Goal: Book appointment/travel/reservation

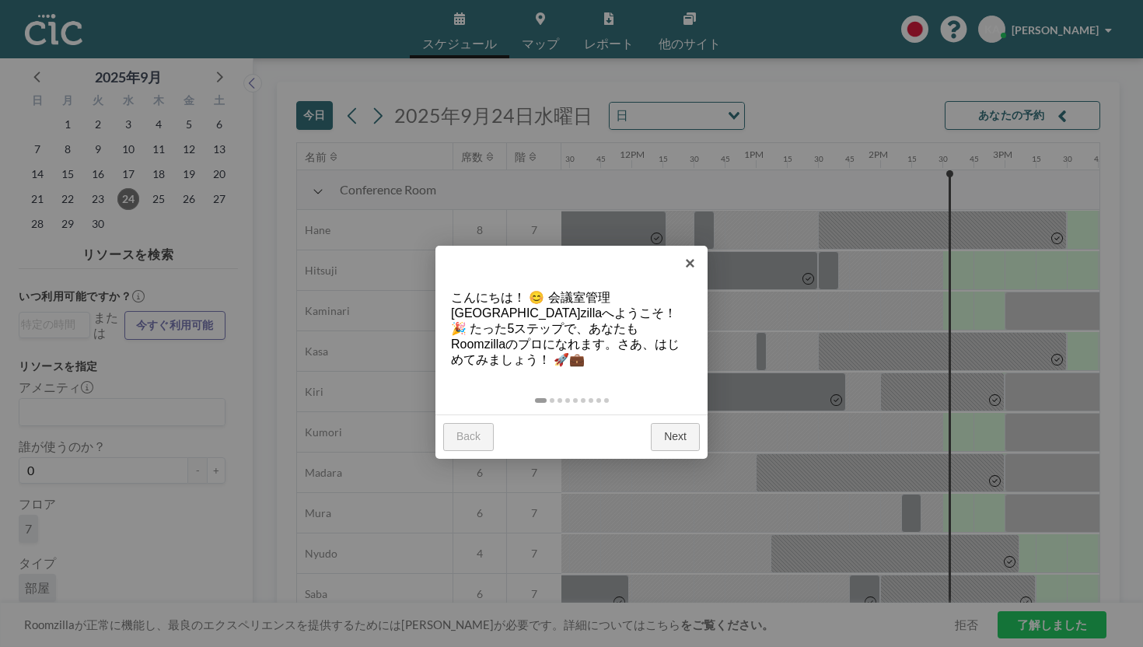
scroll to position [0, 1440]
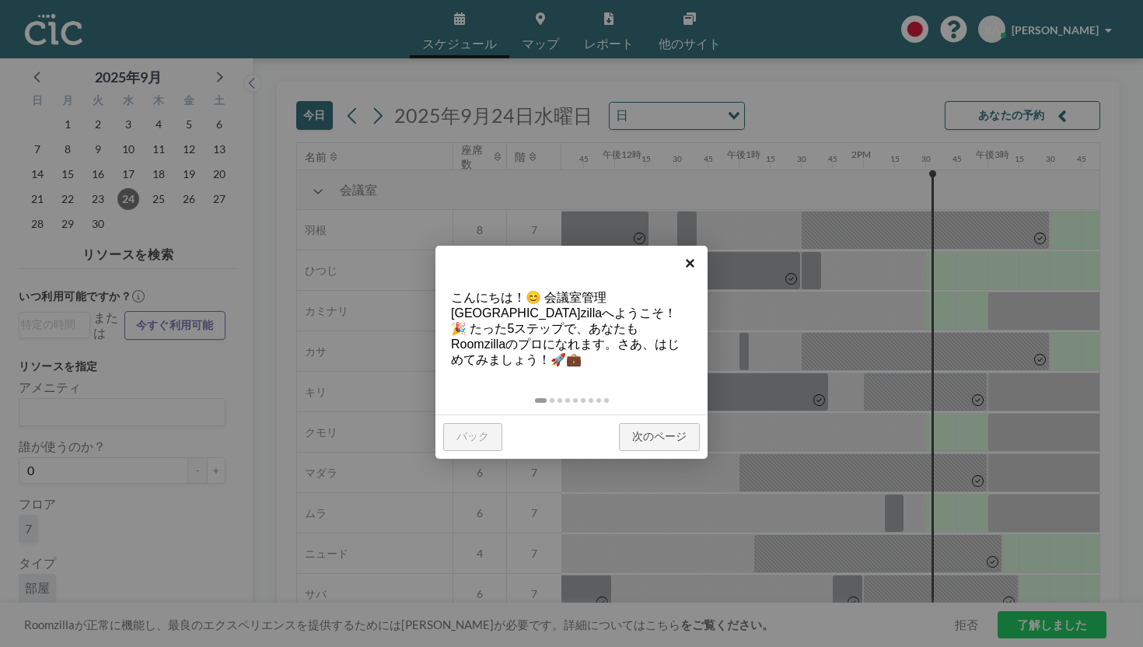
click at [691, 266] on link "×" at bounding box center [689, 263] width 35 height 35
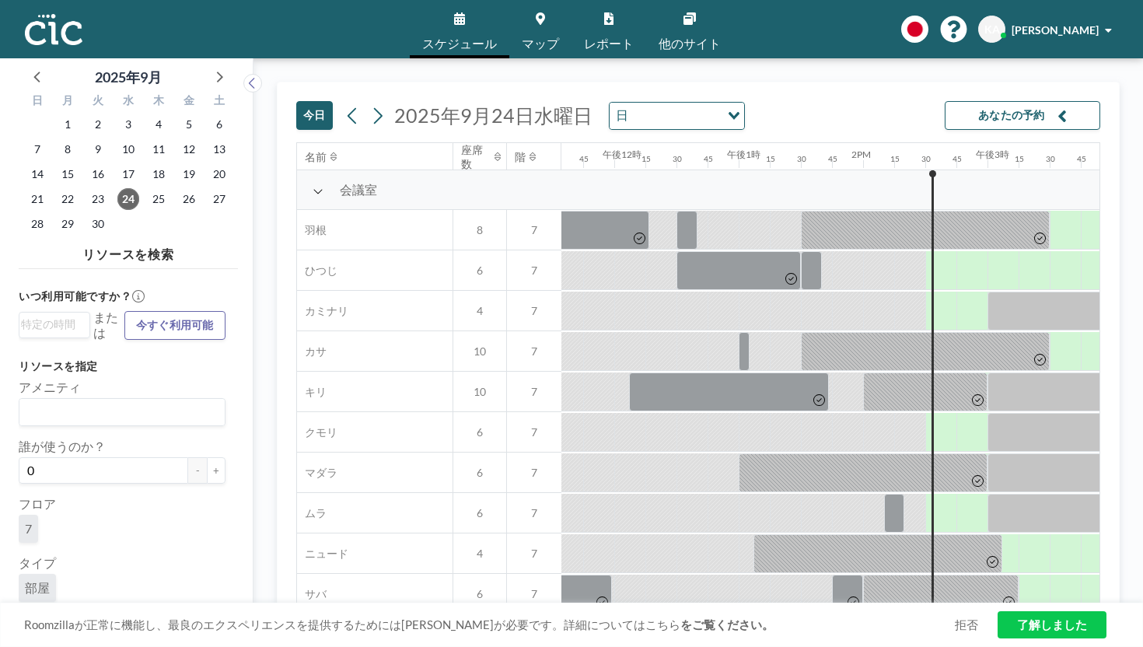
click at [1066, 106] on icon "button" at bounding box center [1061, 115] width 9 height 19
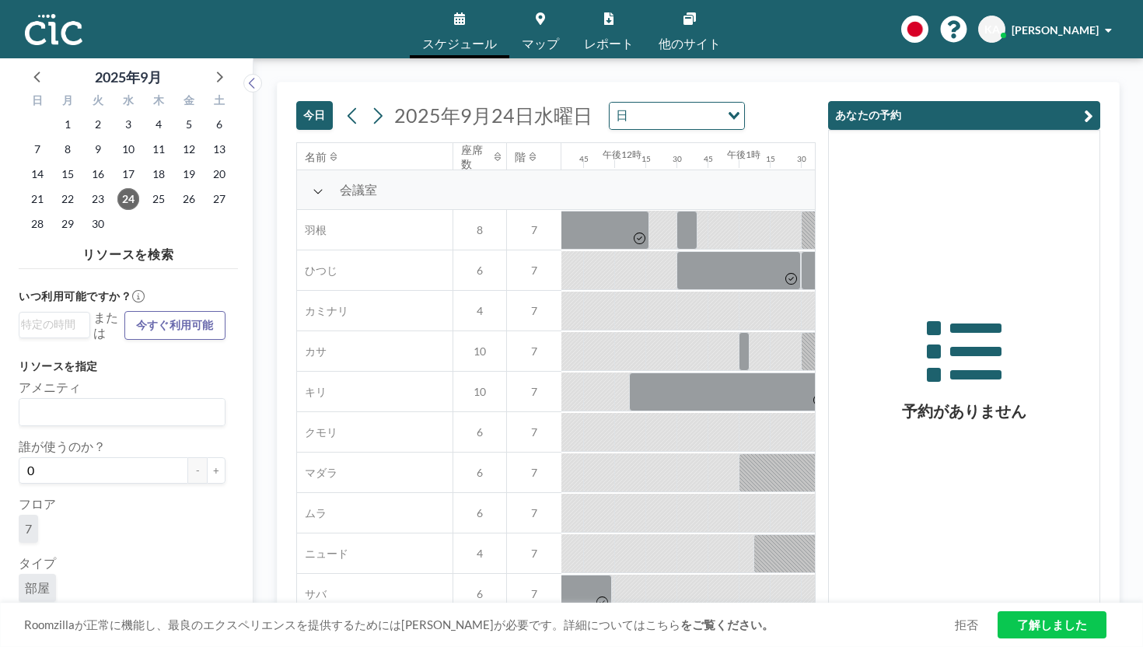
click at [1073, 101] on button "あなたの予約" at bounding box center [964, 115] width 272 height 29
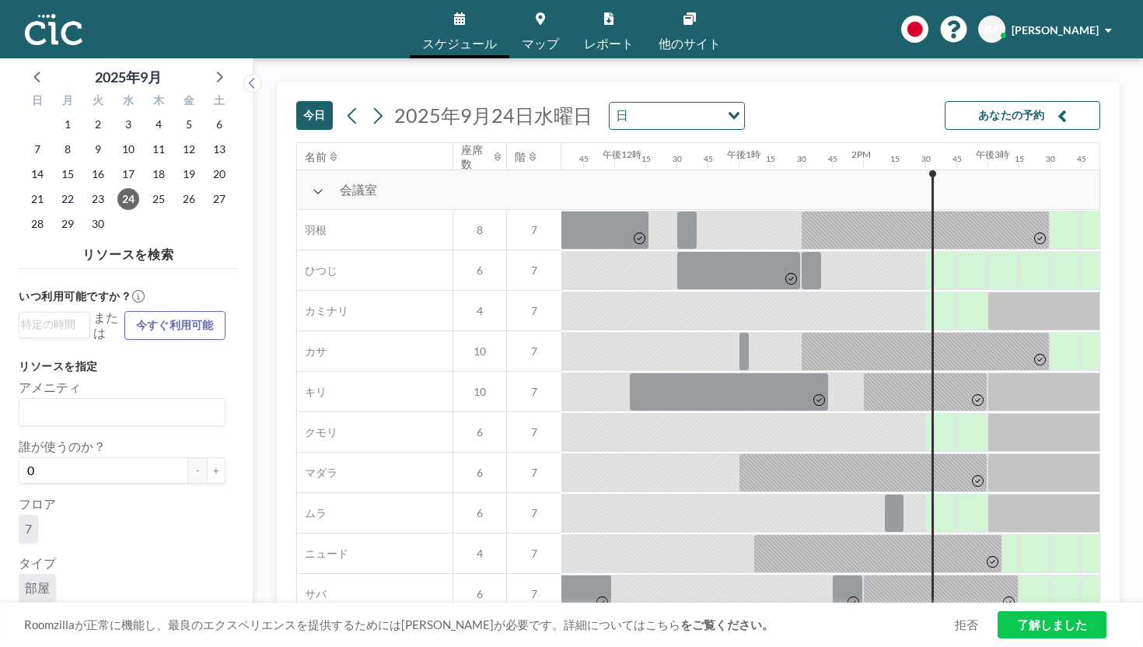
click at [683, 18] on icon at bounding box center [689, 18] width 12 height 12
click at [52, 316] on input "Search for option" at bounding box center [51, 325] width 60 height 19
click at [51, 340] on li "午後2時45分" at bounding box center [54, 352] width 68 height 25
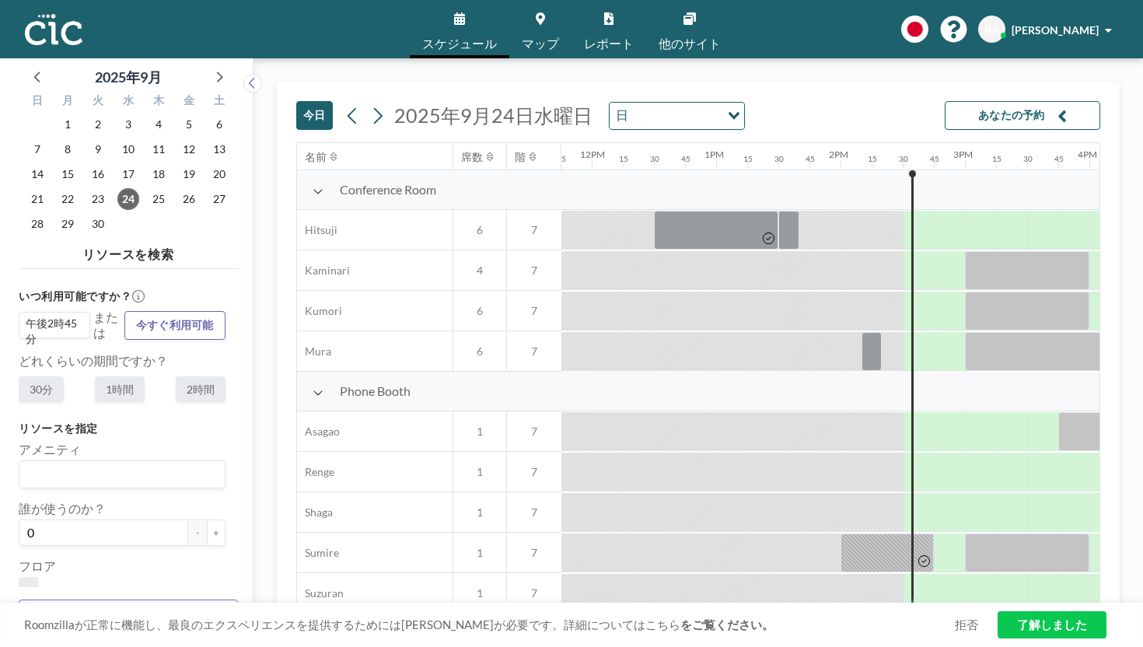
scroll to position [0, 1465]
click at [106, 376] on label "1時間" at bounding box center [120, 389] width 50 height 26
radio input "true"
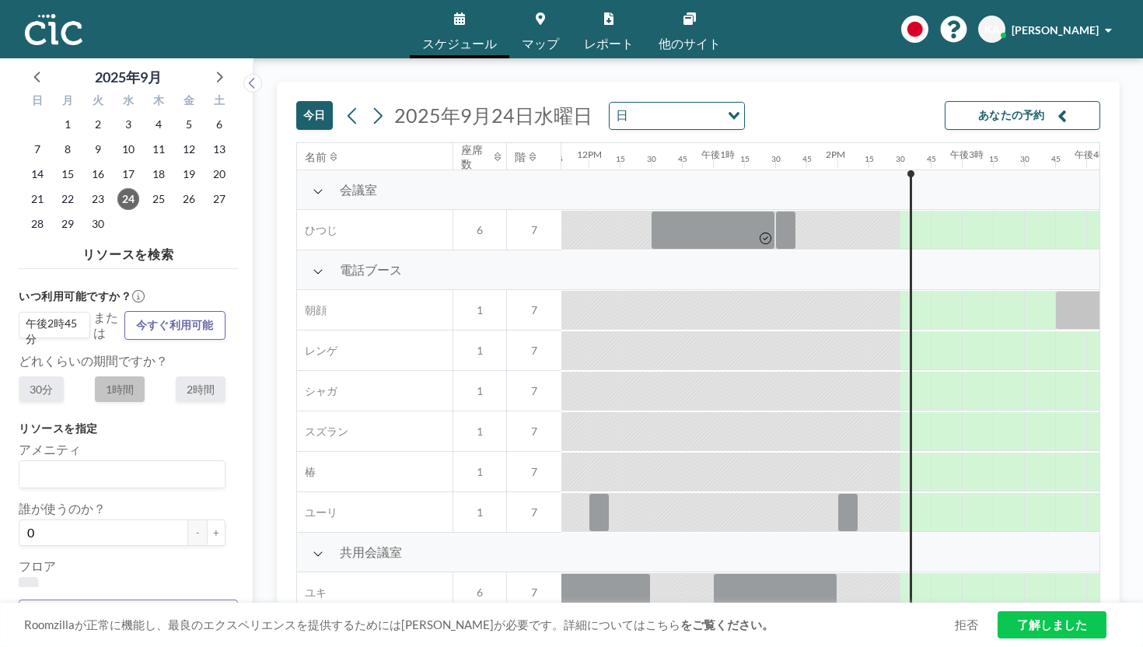
click at [683, 14] on icon at bounding box center [689, 18] width 12 height 12
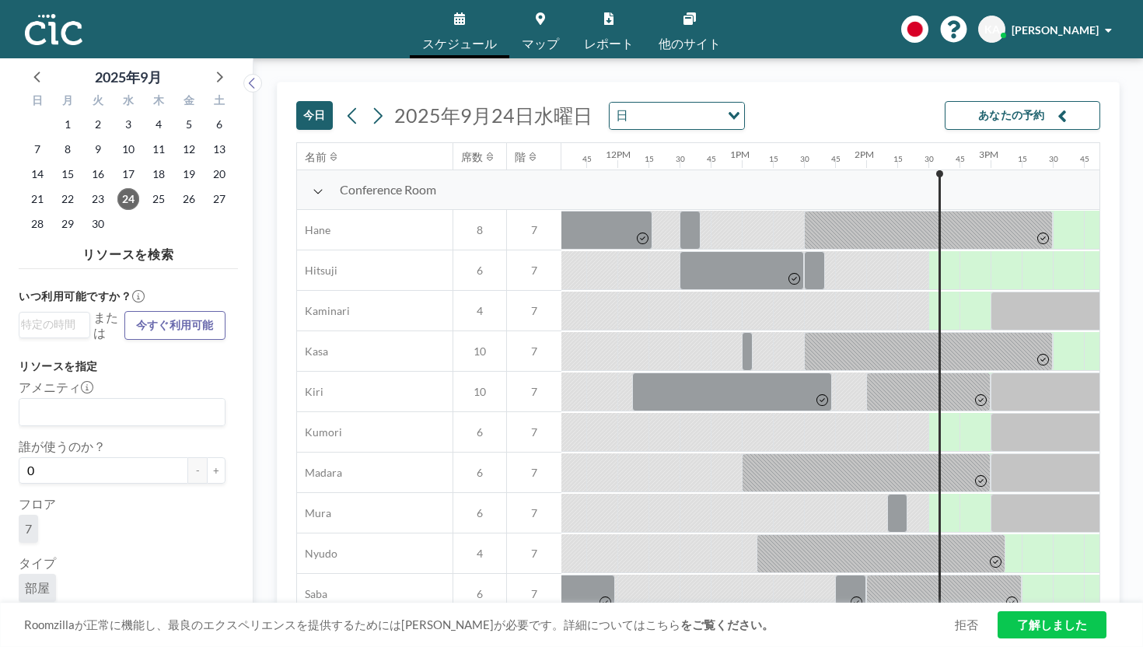
scroll to position [0, 1440]
